Goal: Navigation & Orientation: Find specific page/section

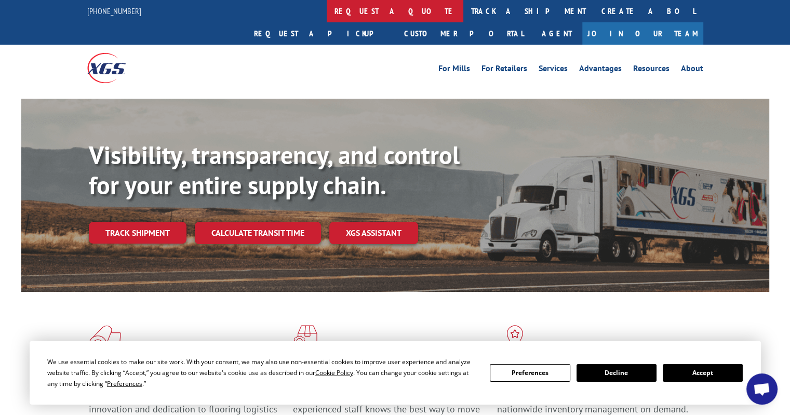
click at [327, 14] on link "request a quote" at bounding box center [395, 11] width 137 height 22
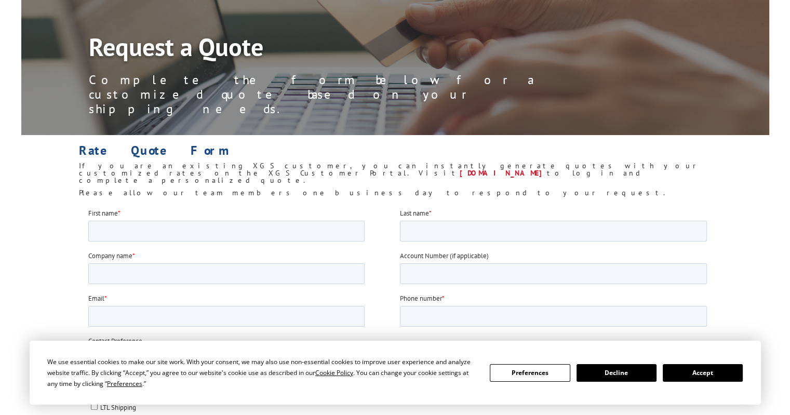
scroll to position [104, 0]
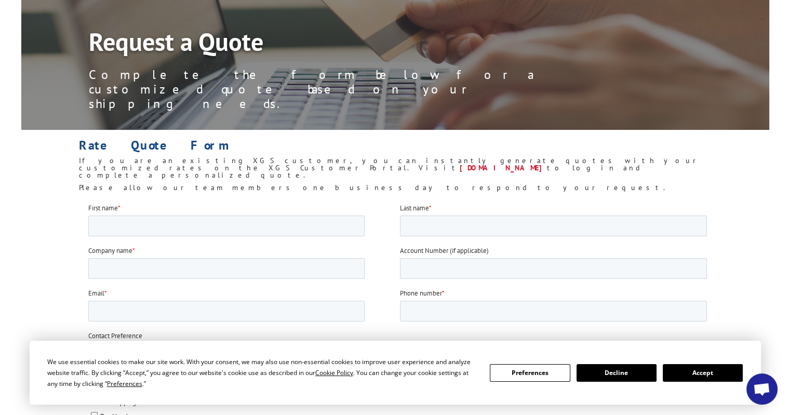
click at [695, 367] on button "Accept" at bounding box center [703, 373] width 80 height 18
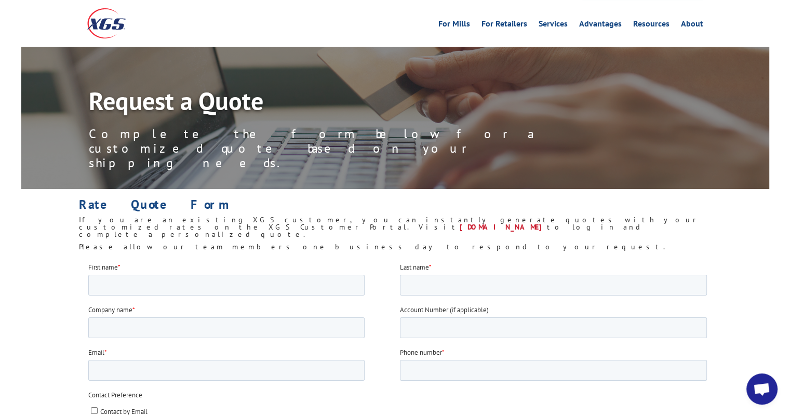
scroll to position [0, 0]
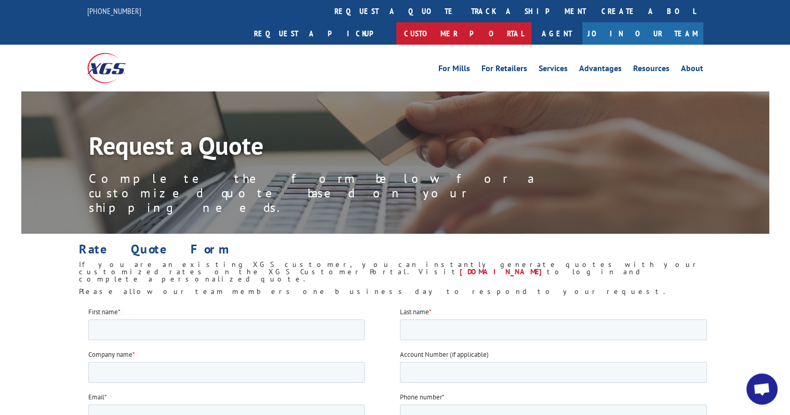
click at [532, 22] on link "Customer Portal" at bounding box center [464, 33] width 135 height 22
